Goal: Information Seeking & Learning: Compare options

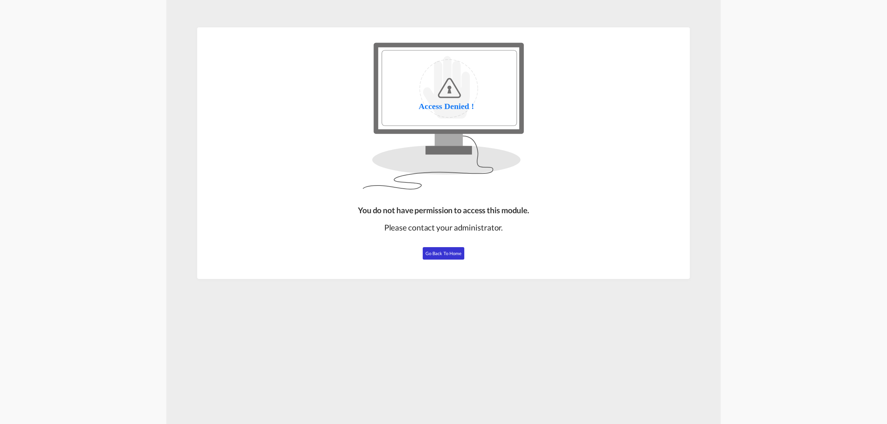
click at [461, 256] on button "Go Back to Home" at bounding box center [444, 253] width 42 height 12
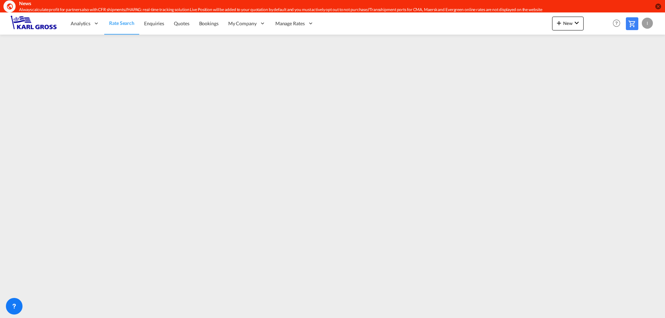
scroll to position [11, 0]
drag, startPoint x: 665, startPoint y: 111, endPoint x: 665, endPoint y: 176, distance: 65.8
click at [665, 175] on div at bounding box center [664, 165] width 1 height 303
